Goal: Check status: Check status

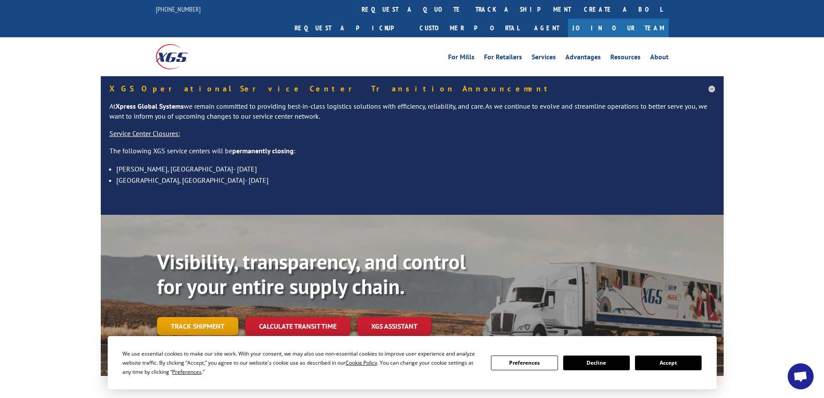
click at [205, 317] on link "Track shipment" at bounding box center [197, 326] width 81 height 18
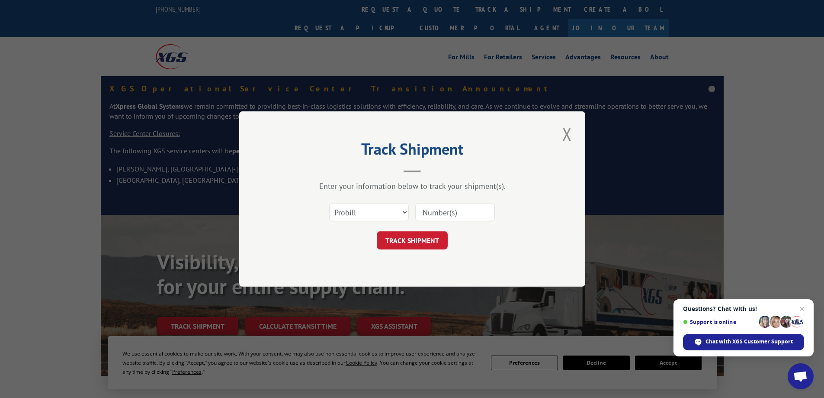
paste input "15983663"
type input "15983663"
click at [421, 235] on button "TRACK SHIPMENT" at bounding box center [412, 240] width 71 height 18
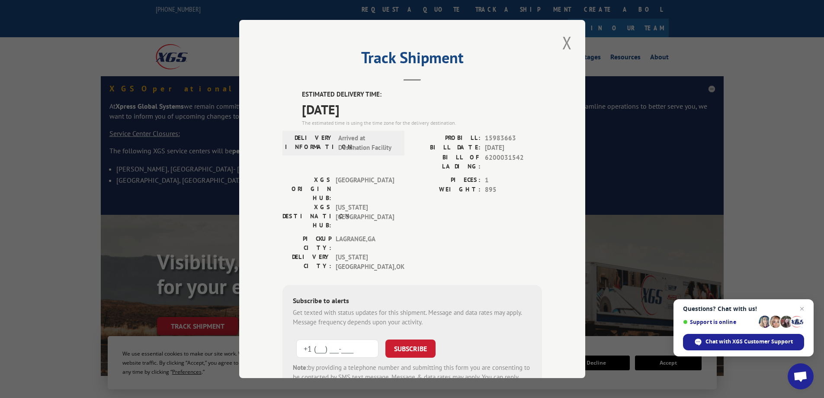
click at [345, 339] on input "+1 (___) ___-____" at bounding box center [337, 348] width 82 height 18
type input "[PHONE_NUMBER]"
click at [413, 339] on button "SUBSCRIBE" at bounding box center [410, 348] width 50 height 18
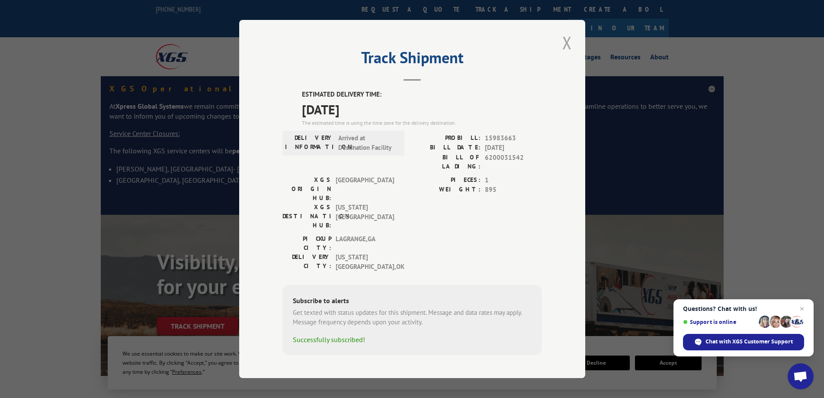
click at [569, 49] on button "Close modal" at bounding box center [567, 43] width 15 height 24
